Goal: Communication & Community: Connect with others

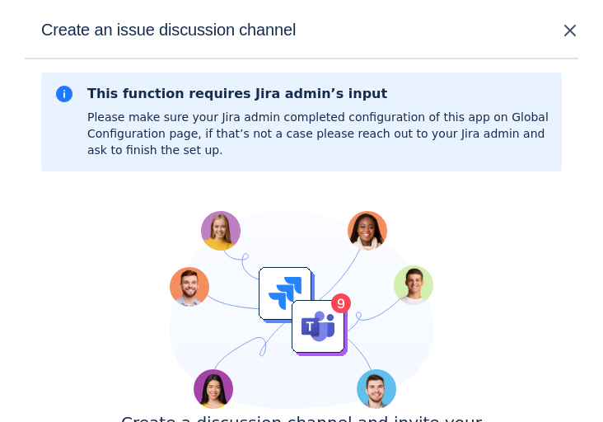
scroll to position [205, 0]
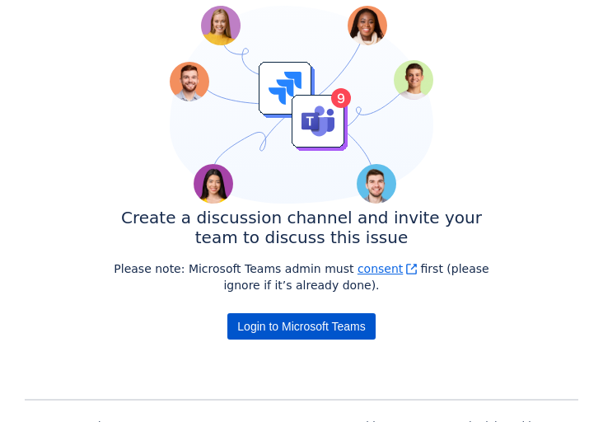
click at [339, 324] on span "Login to Microsoft Teams" at bounding box center [301, 326] width 128 height 26
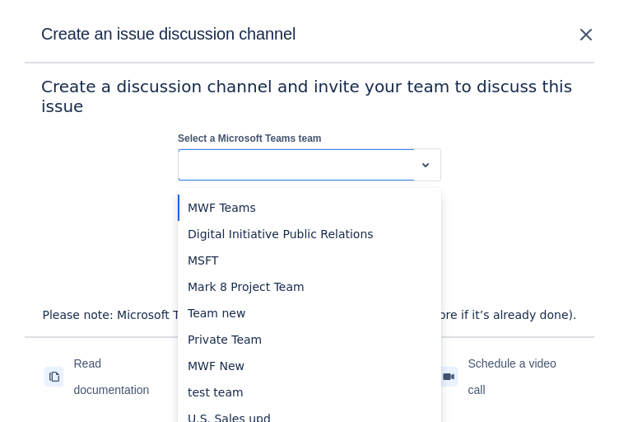
click at [389, 157] on div at bounding box center [296, 165] width 222 height 20
click at [342, 200] on div "MWF Teams" at bounding box center [309, 207] width 263 height 26
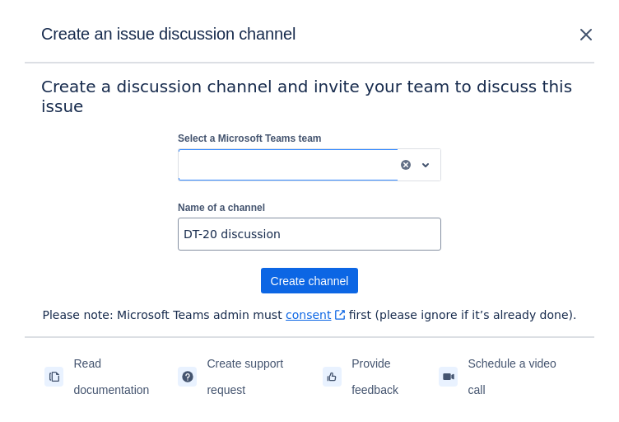
click at [368, 164] on div "MWF Teams" at bounding box center [288, 165] width 219 height 26
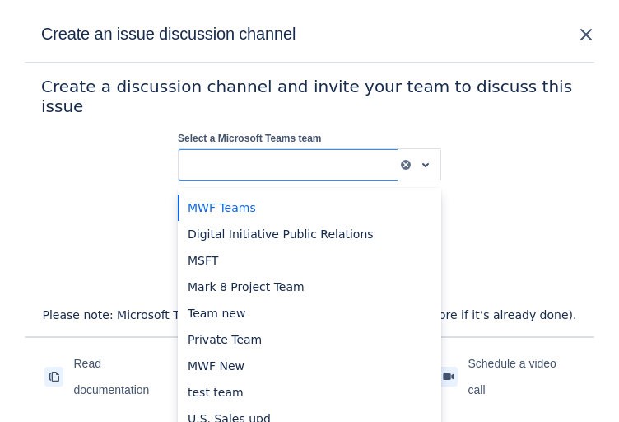
click at [235, 197] on div "MWF Teams" at bounding box center [309, 207] width 263 height 26
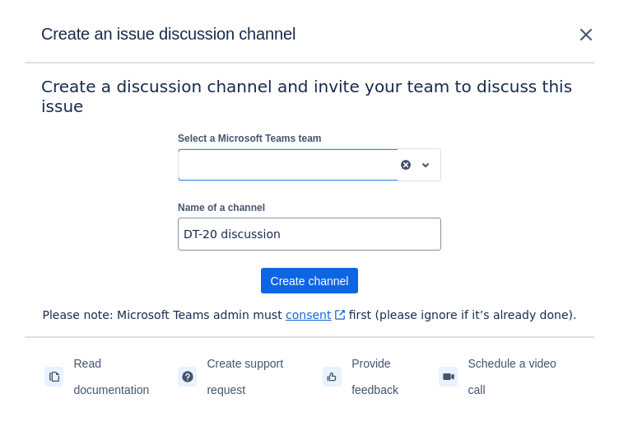
click at [399, 161] on div at bounding box center [406, 164] width 16 height 23
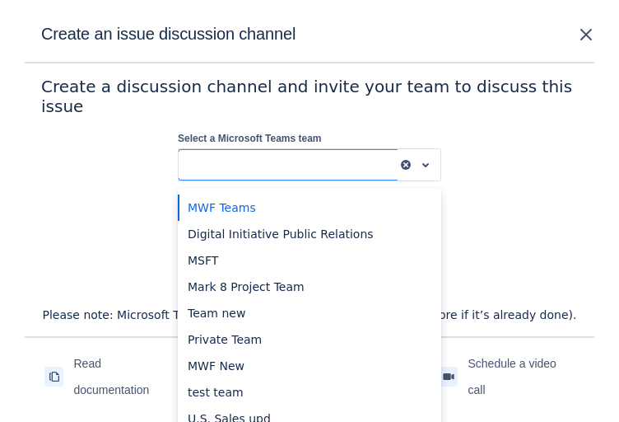
click at [399, 159] on div at bounding box center [406, 164] width 16 height 23
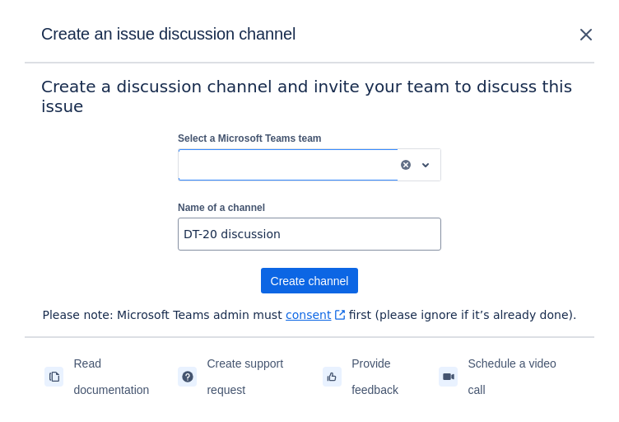
click at [328, 157] on div at bounding box center [288, 165] width 206 height 20
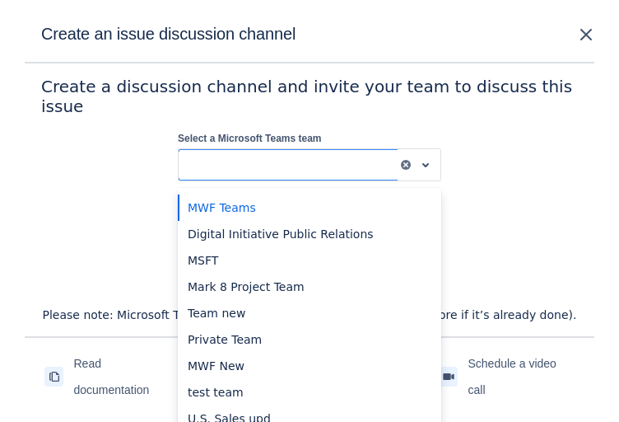
click at [288, 202] on div "MWF Teams" at bounding box center [309, 207] width 263 height 26
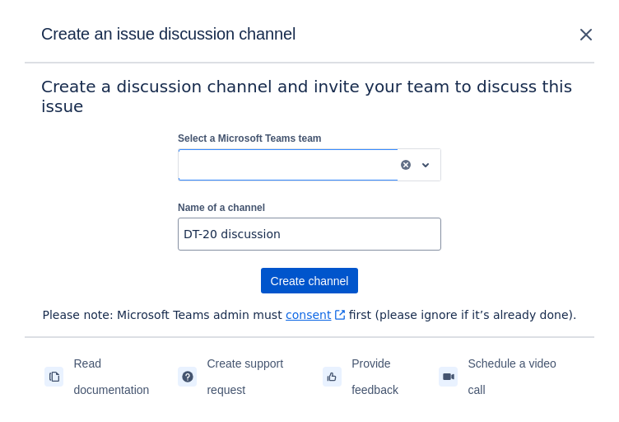
click at [317, 273] on span "Create channel" at bounding box center [310, 281] width 78 height 26
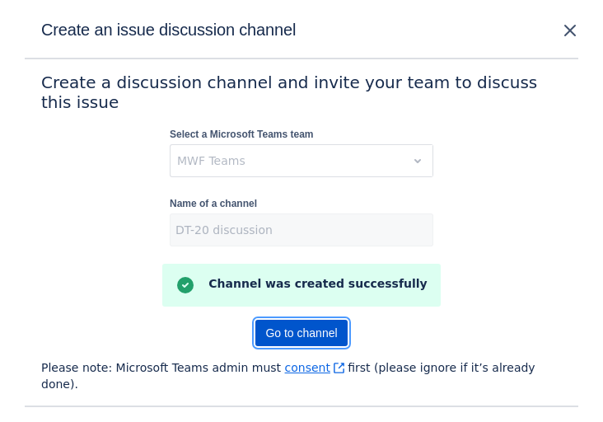
click at [338, 319] on link "Go to channel" at bounding box center [300, 332] width 91 height 26
click at [257, 147] on div "MWF Teams" at bounding box center [301, 160] width 263 height 33
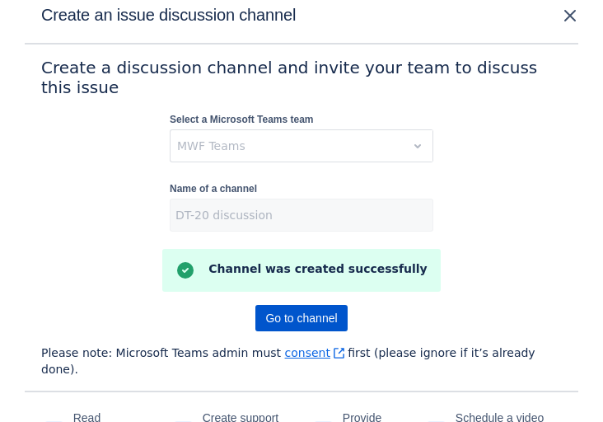
scroll to position [27, 0]
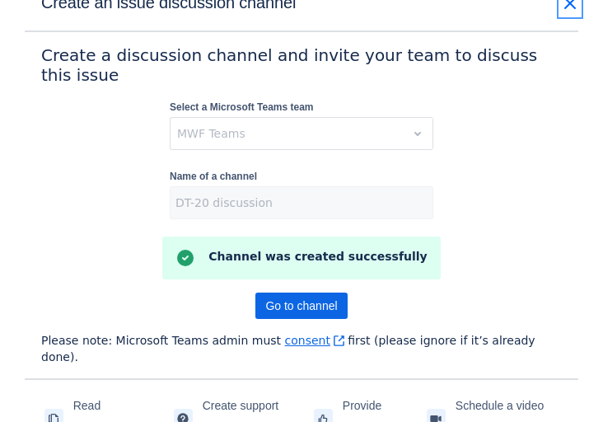
click at [567, 10] on span "close" at bounding box center [570, 3] width 20 height 20
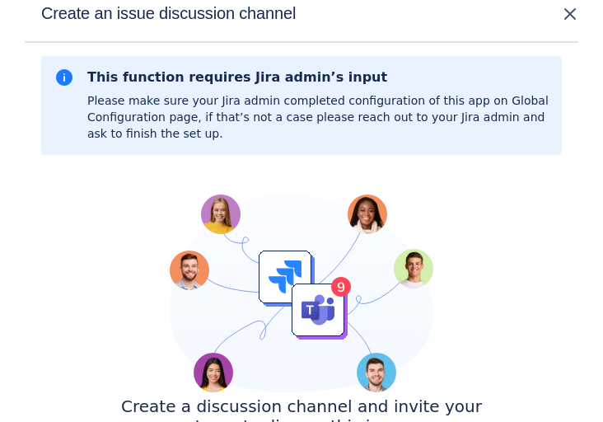
scroll to position [263, 0]
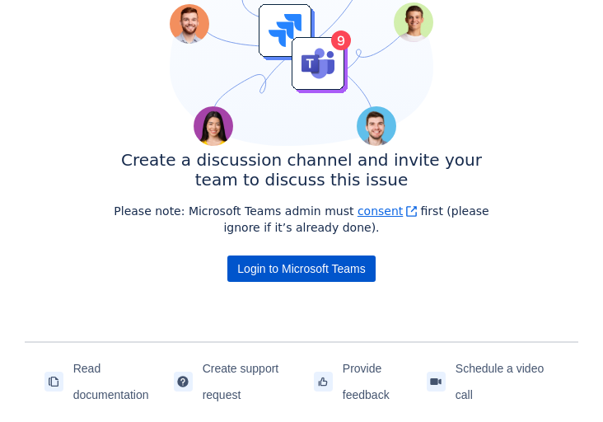
click at [277, 262] on span "Login to Microsoft Teams" at bounding box center [301, 268] width 128 height 26
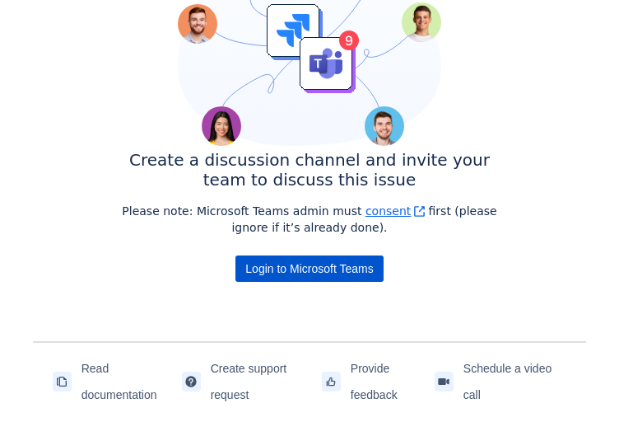
scroll to position [0, 0]
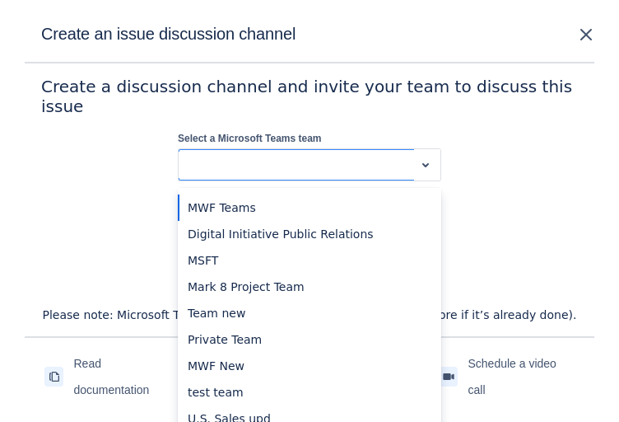
click at [263, 152] on div "Select a team" at bounding box center [296, 165] width 235 height 26
click at [268, 225] on div "Digital Initiative Public Relations" at bounding box center [309, 234] width 263 height 26
click at [283, 160] on div at bounding box center [288, 165] width 206 height 20
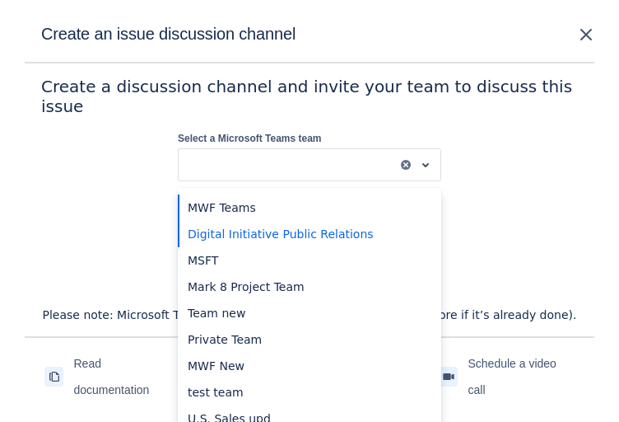
click at [501, 173] on div "Create a discussion channel and invite your team to discuss this issue Select a…" at bounding box center [309, 200] width 537 height 247
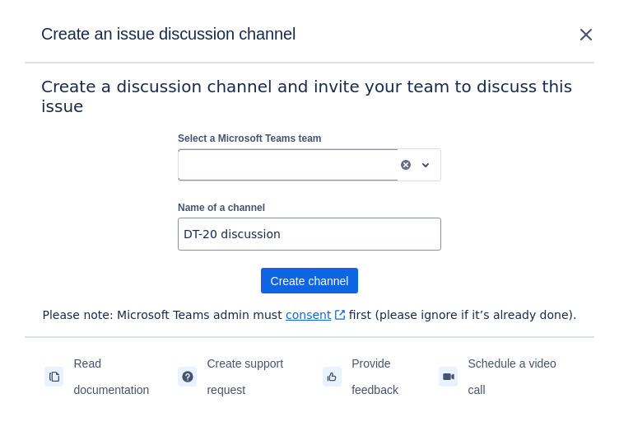
click at [357, 155] on div at bounding box center [288, 165] width 206 height 20
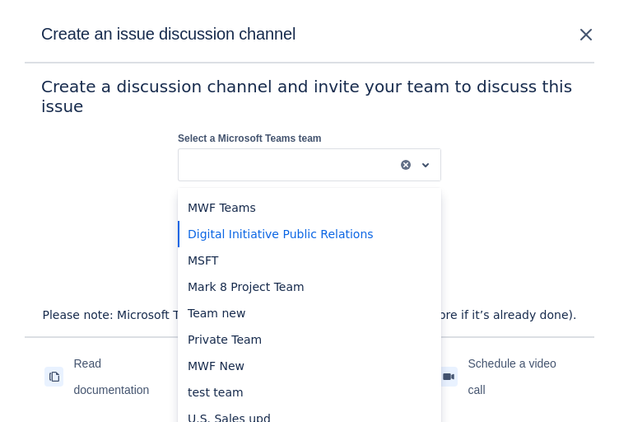
click at [510, 159] on div "Create a discussion channel and invite your team to discuss this issue Select a…" at bounding box center [309, 200] width 537 height 247
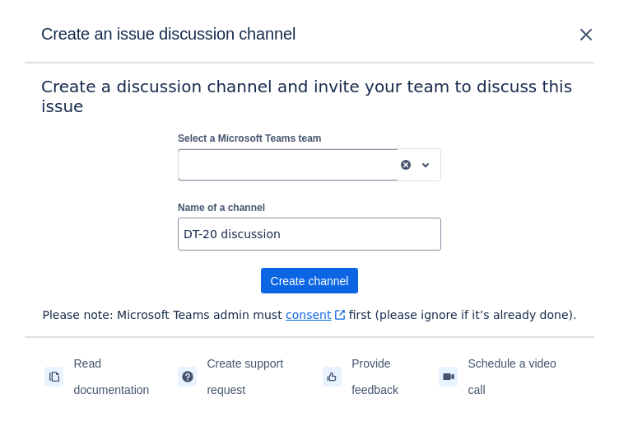
click at [408, 158] on span "clear" at bounding box center [405, 164] width 13 height 13
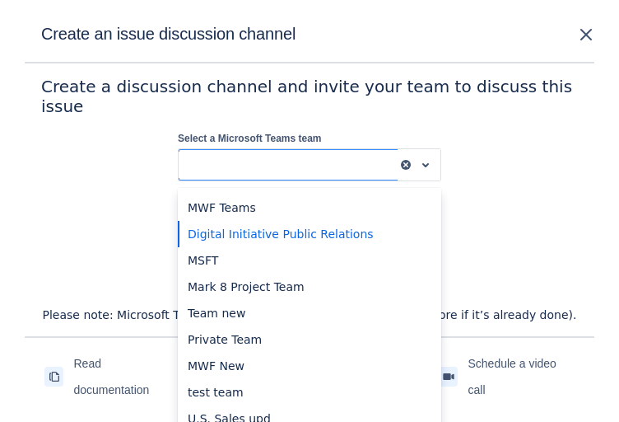
click at [408, 158] on span "clear" at bounding box center [405, 164] width 13 height 13
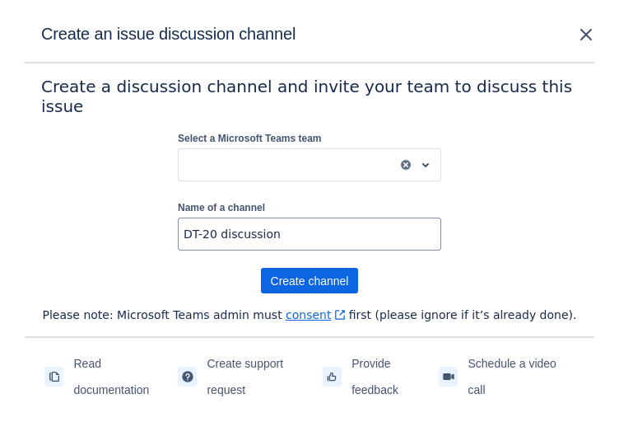
drag, startPoint x: 582, startPoint y: 68, endPoint x: 583, endPoint y: 30, distance: 37.9
click at [582, 63] on div "Create an issue discussion channel" at bounding box center [310, 33] width 570 height 59
click at [583, 27] on div "Create an issue discussion channel" at bounding box center [310, 33] width 570 height 59
click at [585, 43] on span "close" at bounding box center [586, 35] width 20 height 20
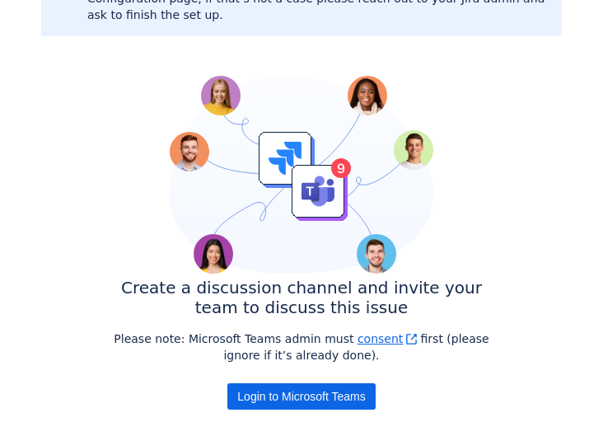
scroll to position [263, 0]
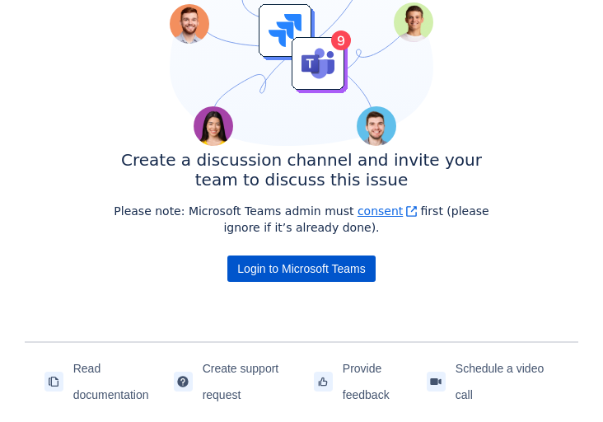
click at [367, 263] on button "Login to Microsoft Teams" at bounding box center [300, 268] width 147 height 26
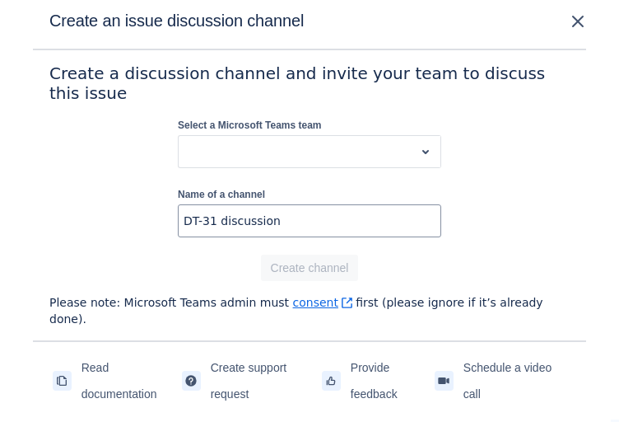
scroll to position [0, 0]
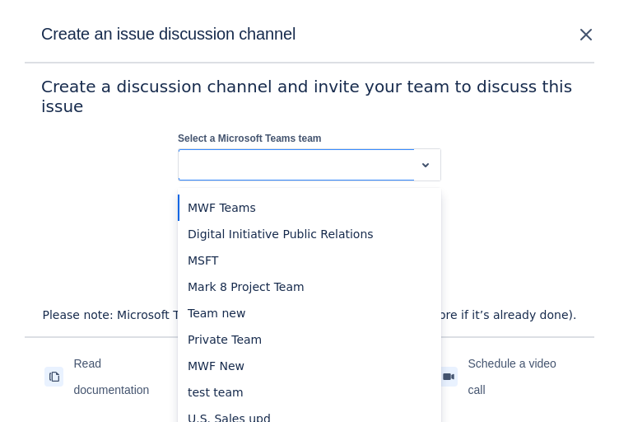
click at [345, 156] on div at bounding box center [296, 165] width 222 height 20
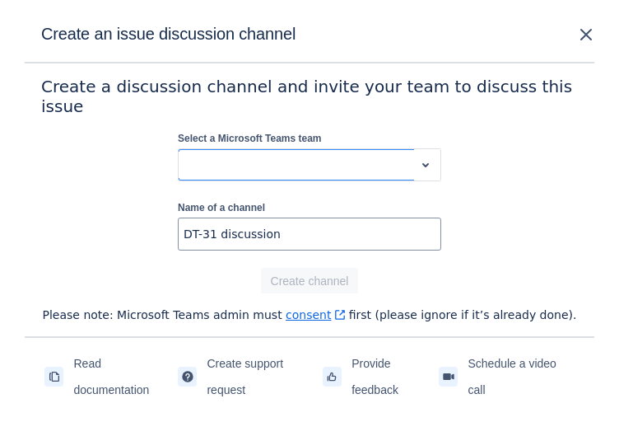
click at [345, 156] on div at bounding box center [296, 165] width 222 height 20
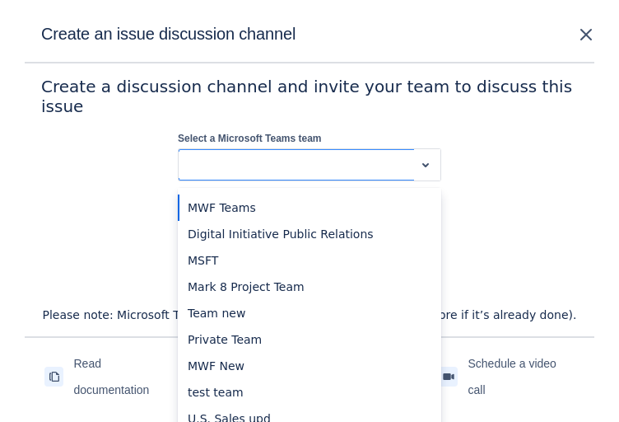
click at [329, 194] on div "MWF Teams" at bounding box center [309, 207] width 263 height 26
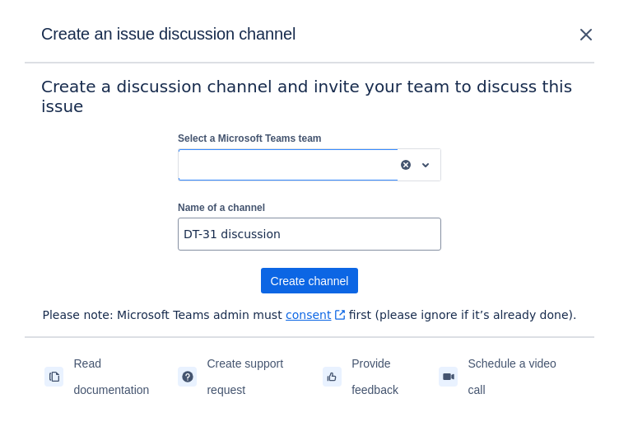
click at [403, 158] on span "clear" at bounding box center [405, 164] width 13 height 13
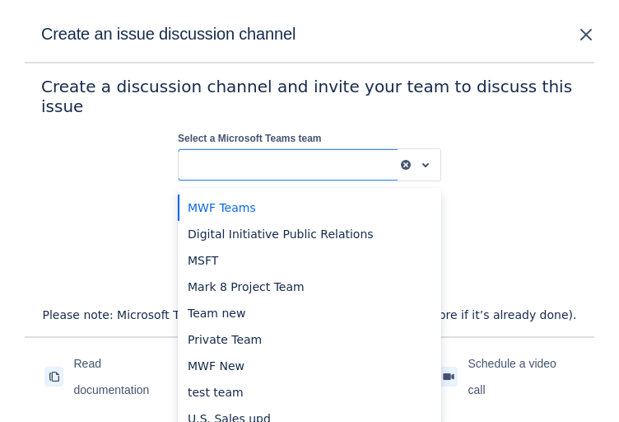
click at [406, 158] on span "clear" at bounding box center [405, 164] width 13 height 13
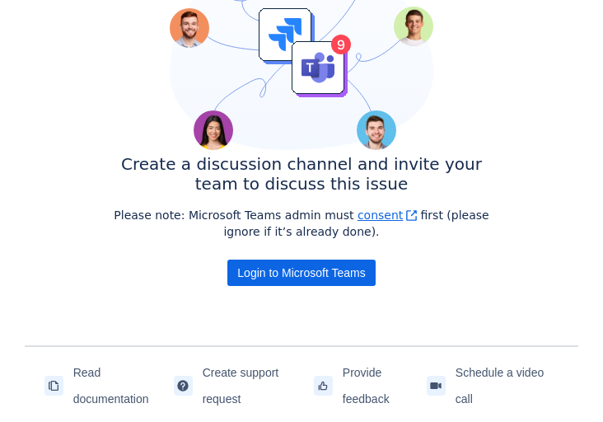
scroll to position [263, 0]
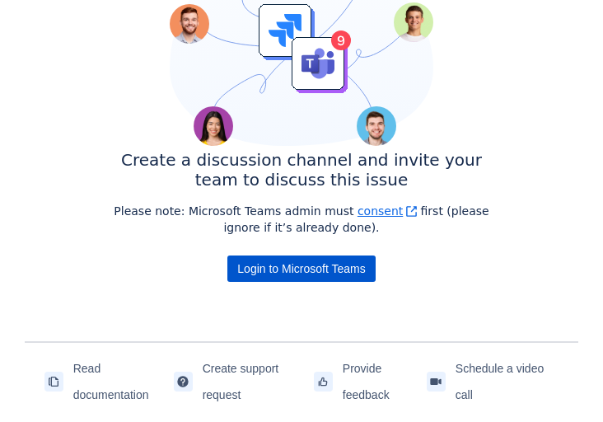
click at [301, 268] on span "Login to Microsoft Teams" at bounding box center [301, 268] width 128 height 26
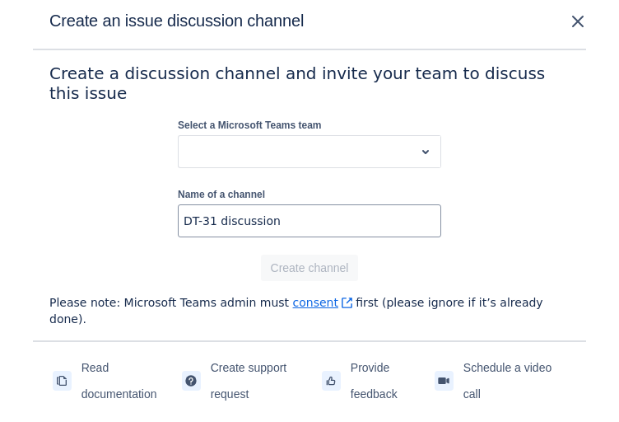
scroll to position [0, 0]
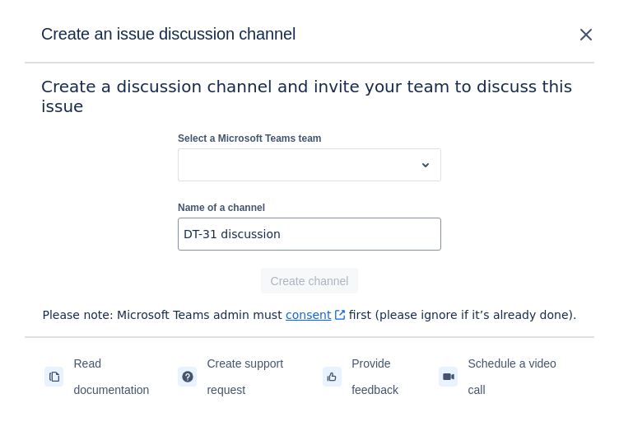
click at [304, 132] on label "Select a Microsoft Teams team" at bounding box center [250, 138] width 144 height 13
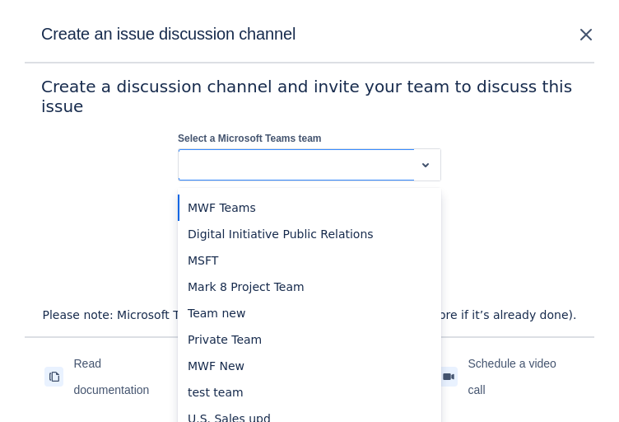
click at [304, 155] on div at bounding box center [296, 165] width 222 height 20
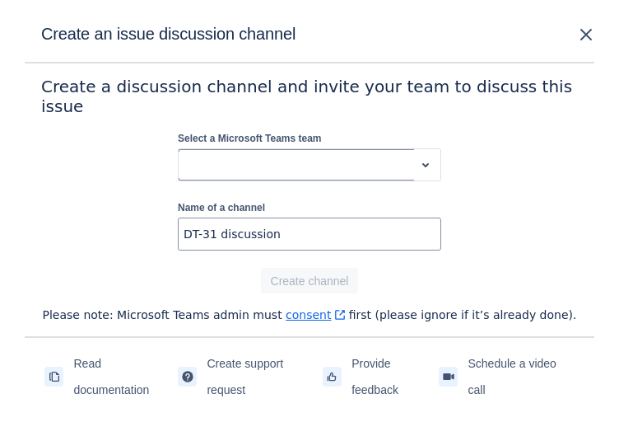
click at [288, 155] on div at bounding box center [296, 165] width 222 height 20
click at [234, 134] on div "Select a Microsoft Teams team option , selected. Select is focused ,type to ref…" at bounding box center [309, 157] width 263 height 56
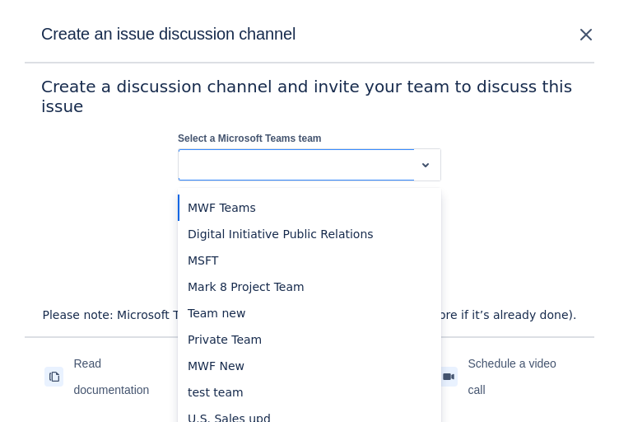
click at [234, 152] on div "Select a team" at bounding box center [296, 165] width 235 height 26
click at [232, 195] on div "MWF Teams" at bounding box center [309, 207] width 263 height 26
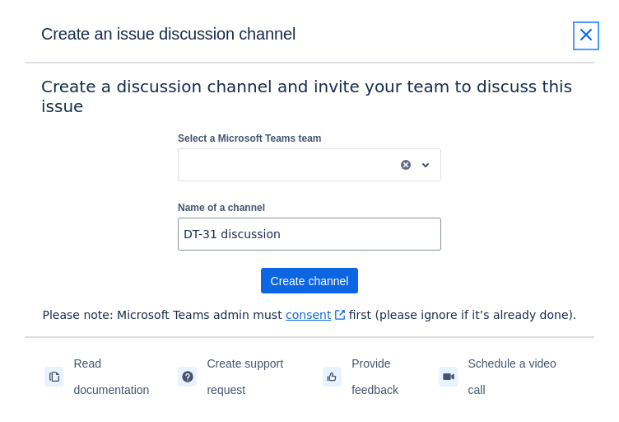
click at [585, 38] on span "close" at bounding box center [586, 35] width 20 height 20
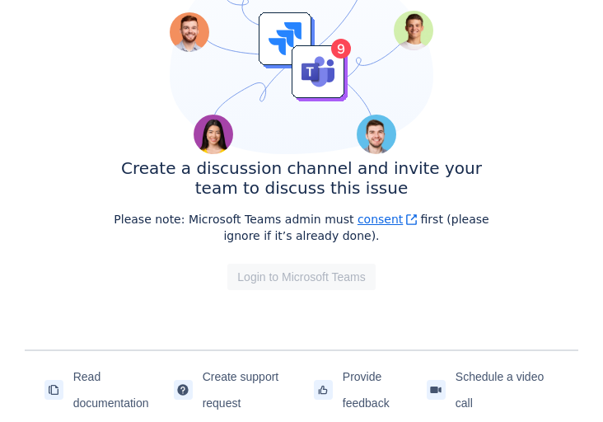
scroll to position [263, 0]
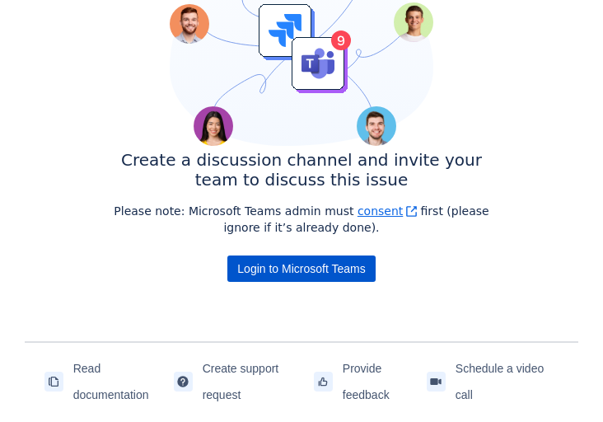
click at [366, 255] on button "Login to Microsoft Teams" at bounding box center [300, 268] width 147 height 26
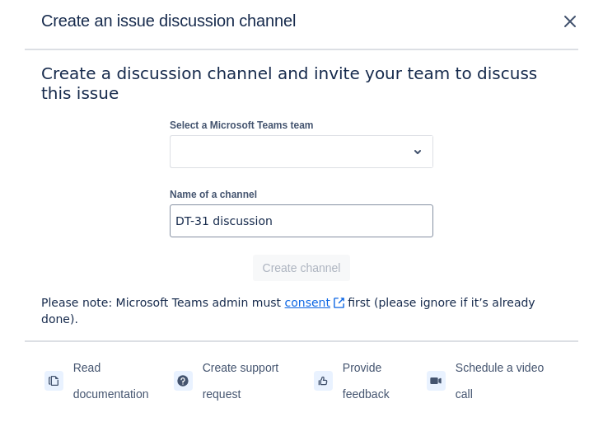
scroll to position [0, 0]
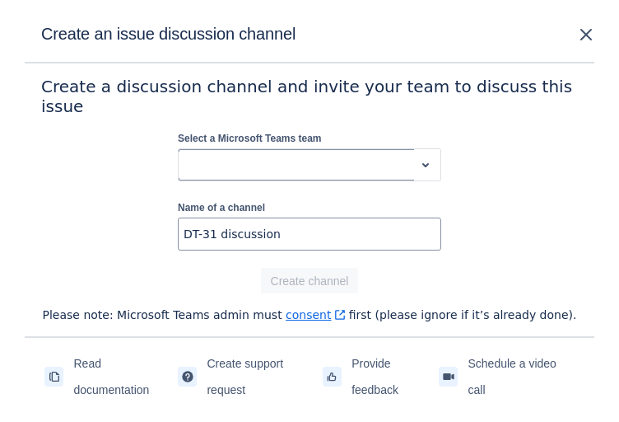
click at [383, 161] on div at bounding box center [296, 165] width 222 height 20
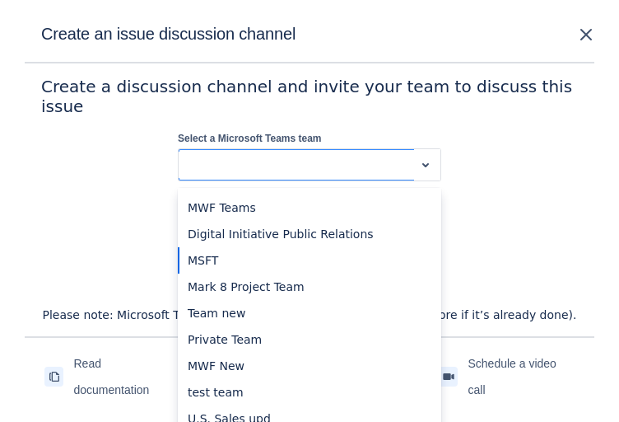
click at [227, 249] on div "MSFT" at bounding box center [309, 260] width 263 height 26
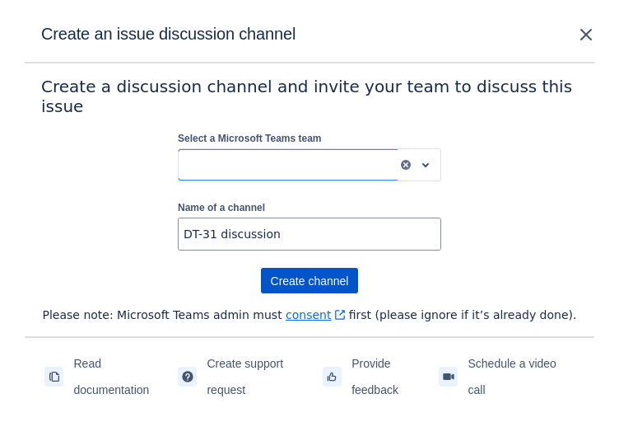
click at [304, 268] on span "Create channel" at bounding box center [310, 281] width 78 height 26
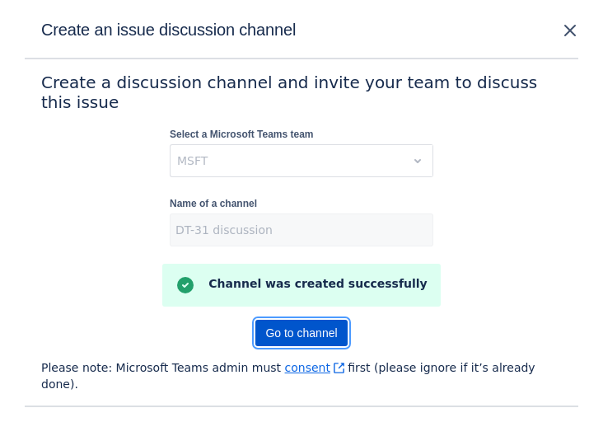
click at [295, 319] on span "Go to channel" at bounding box center [301, 332] width 72 height 26
